Goal: Transaction & Acquisition: Purchase product/service

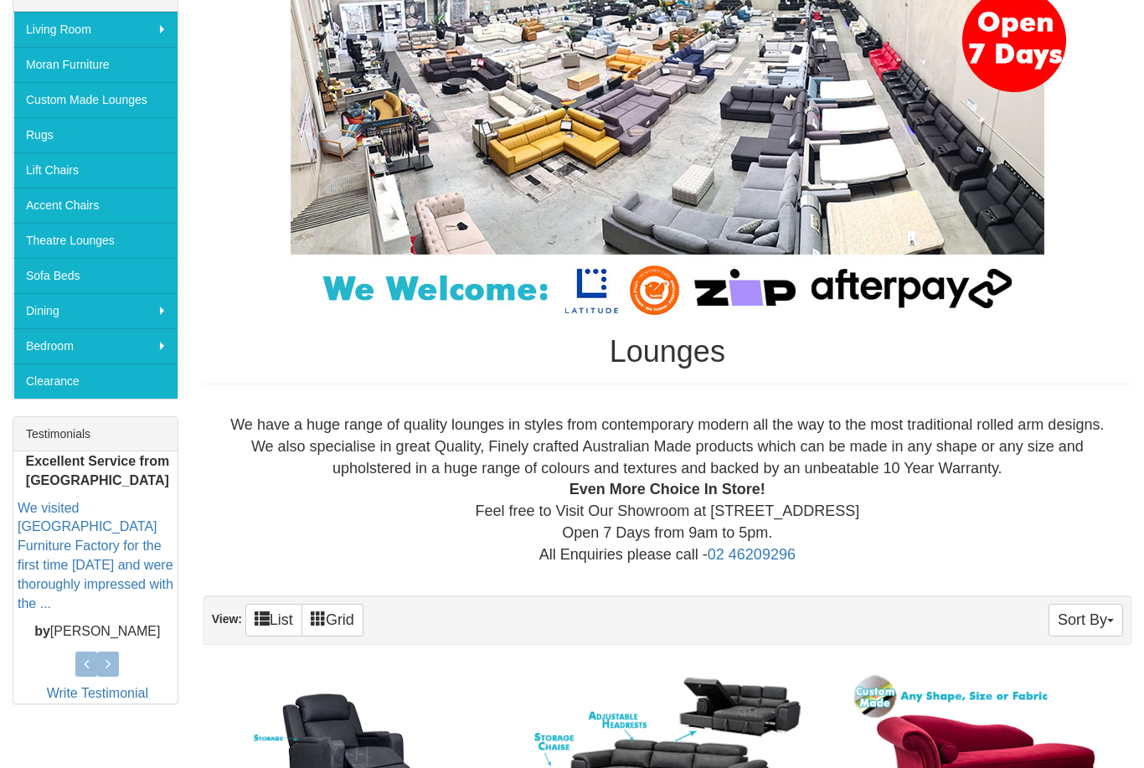
scroll to position [299, 0]
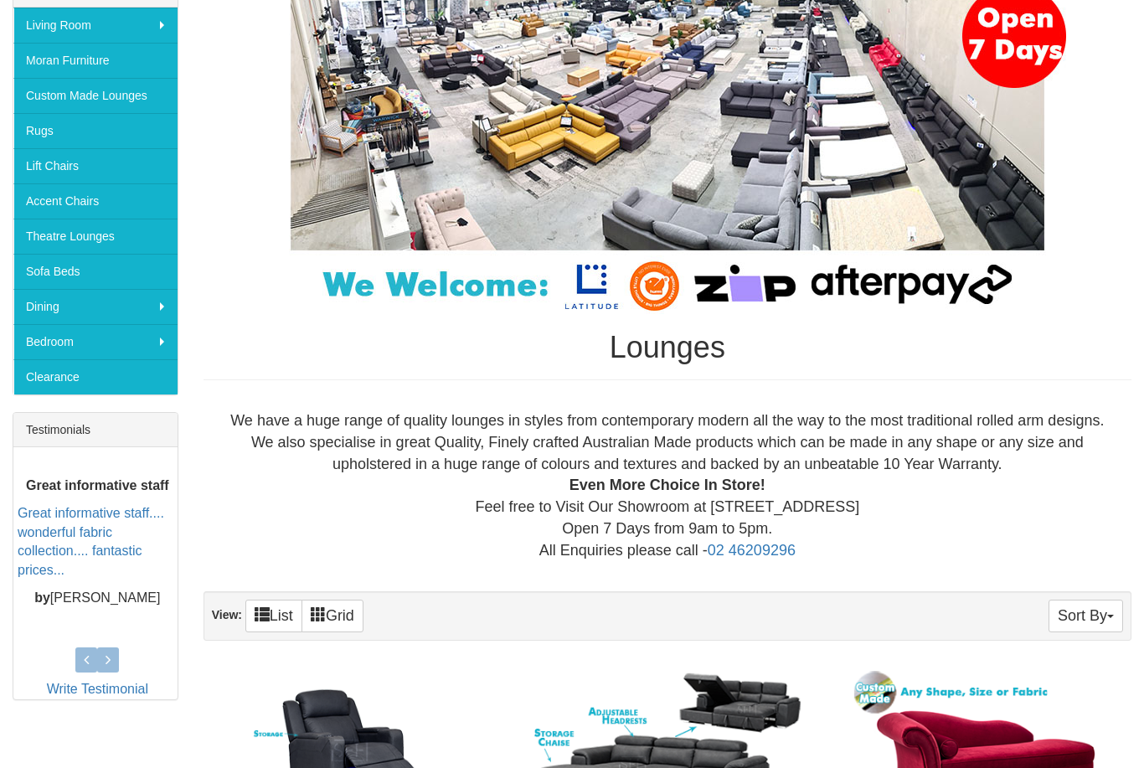
click at [69, 378] on link "Clearance" at bounding box center [95, 376] width 164 height 35
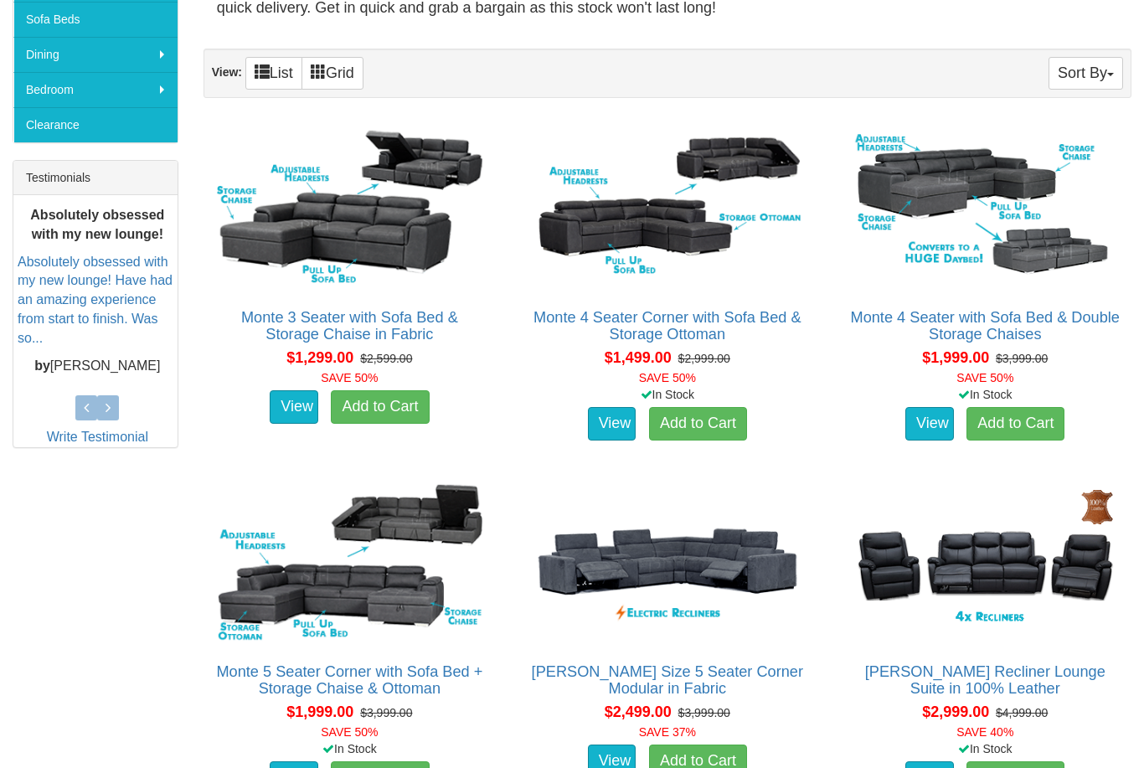
scroll to position [551, 0]
click at [958, 199] on img at bounding box center [985, 207] width 274 height 167
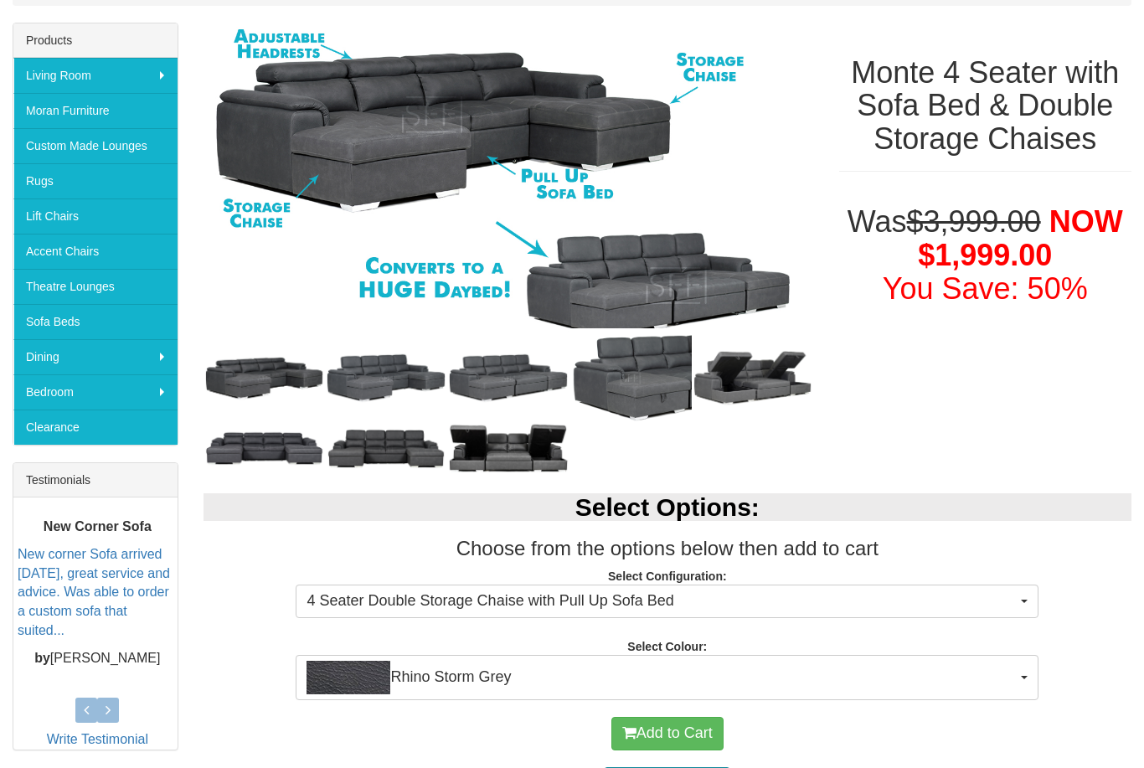
scroll to position [284, 0]
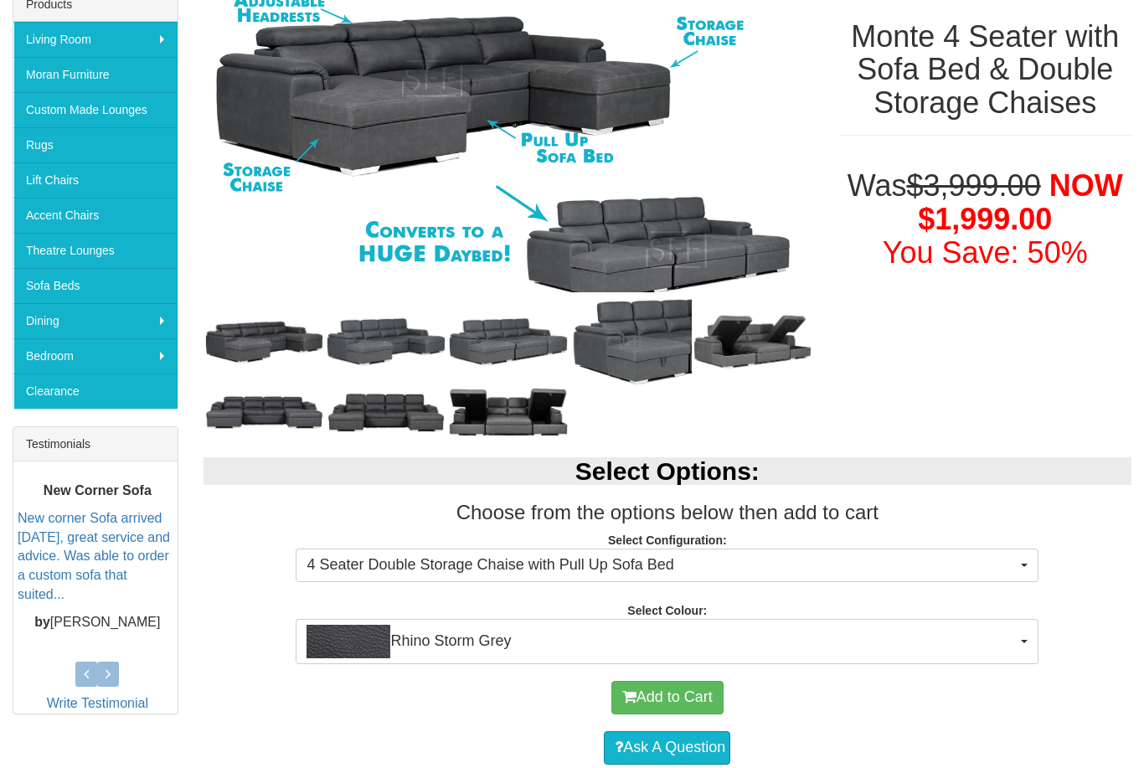
click at [1008, 644] on span "Rhino Storm Grey" at bounding box center [661, 641] width 710 height 33
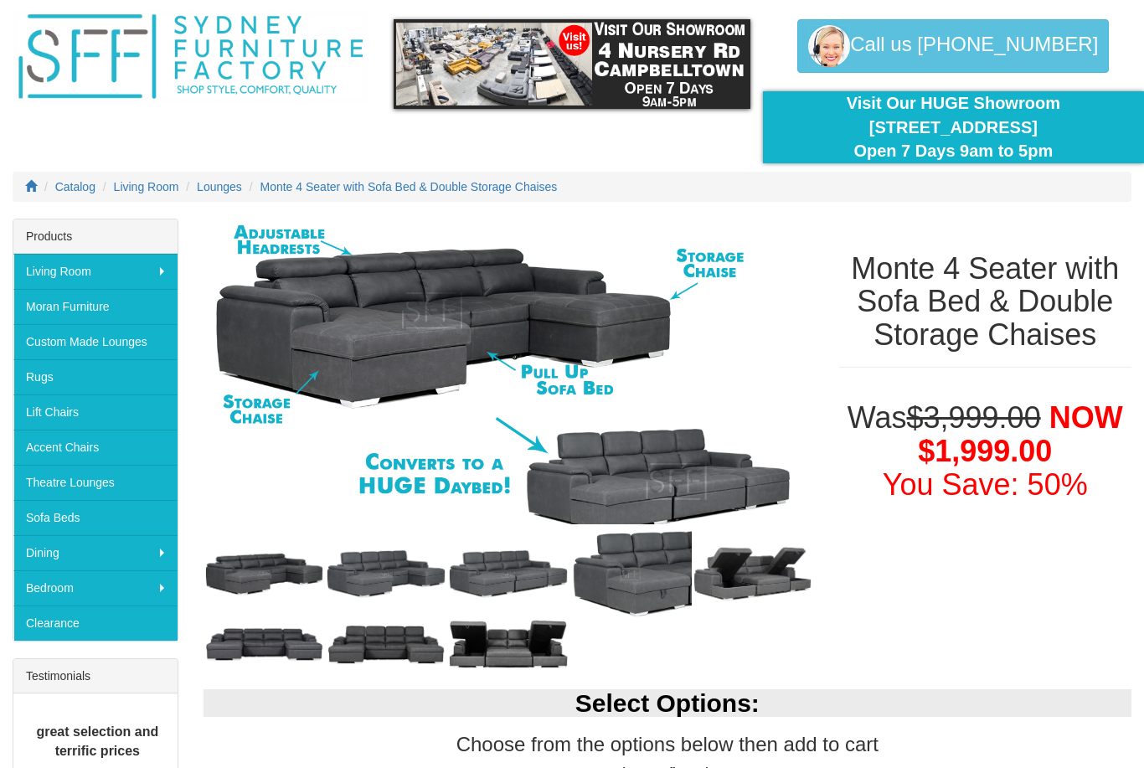
scroll to position [0, 0]
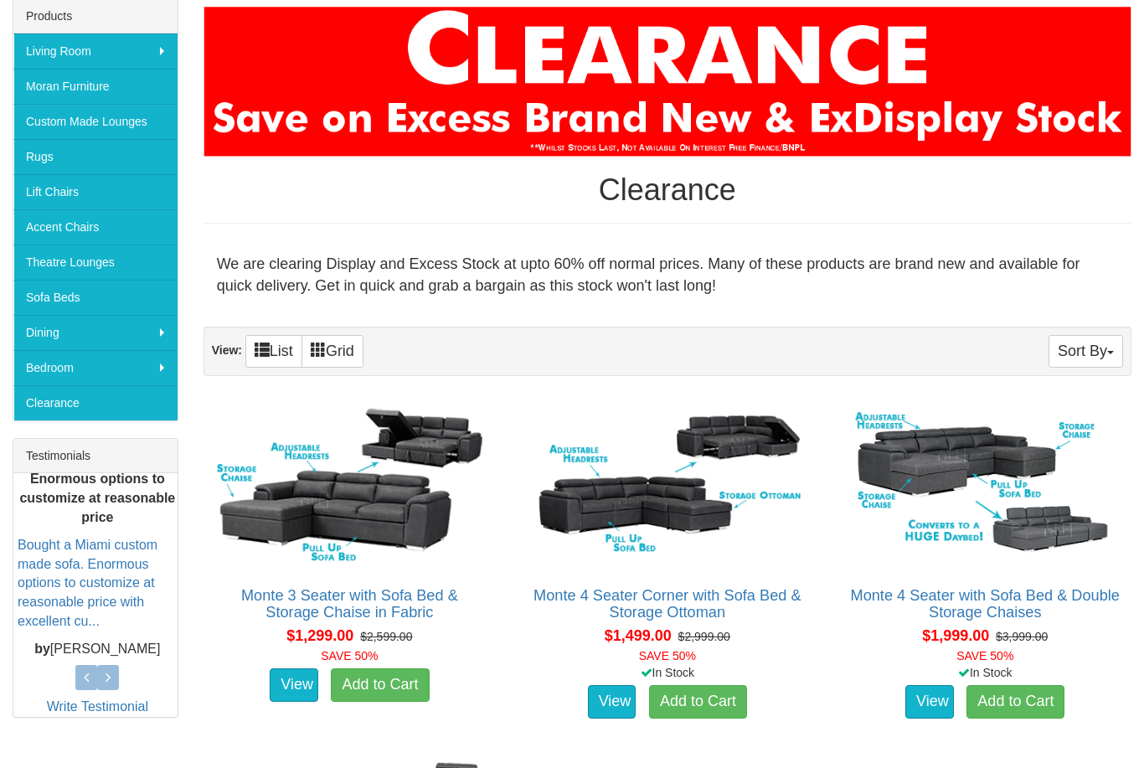
scroll to position [234, 0]
